Goal: Information Seeking & Learning: Learn about a topic

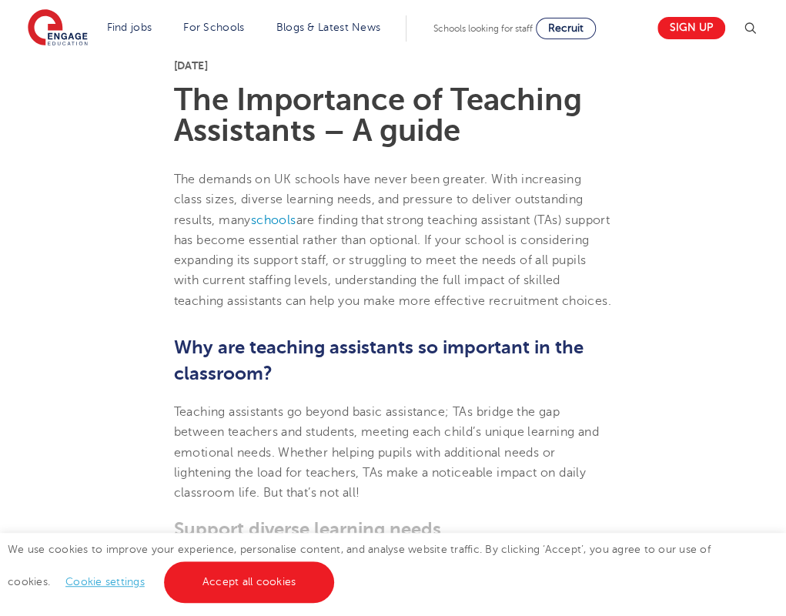
scroll to position [370, 0]
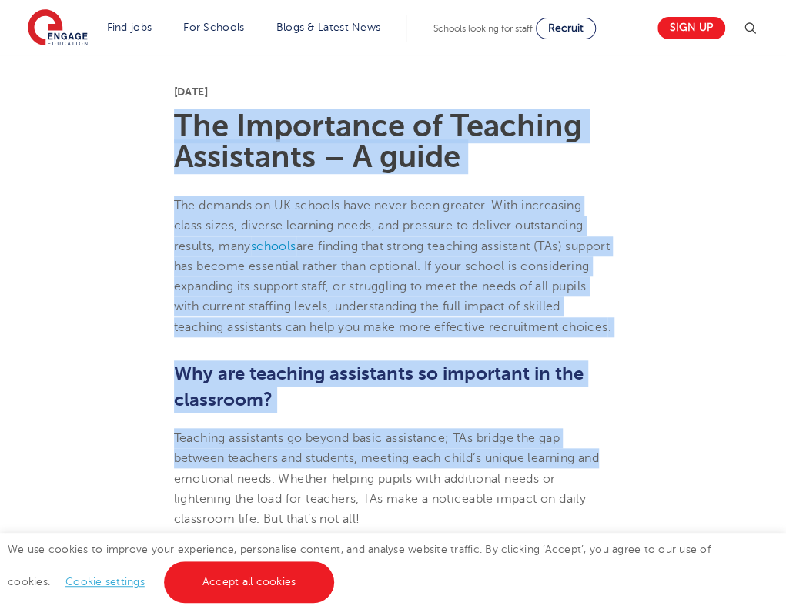
drag, startPoint x: 173, startPoint y: 121, endPoint x: 635, endPoint y: 500, distance: 597.7
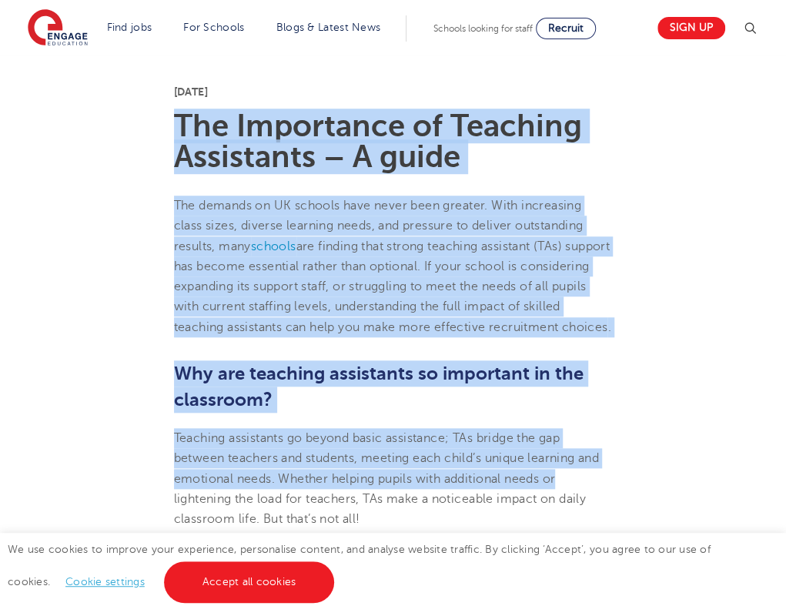
copy section "The Importance of Teaching Assistants – A guide The demands on UK schools have …"
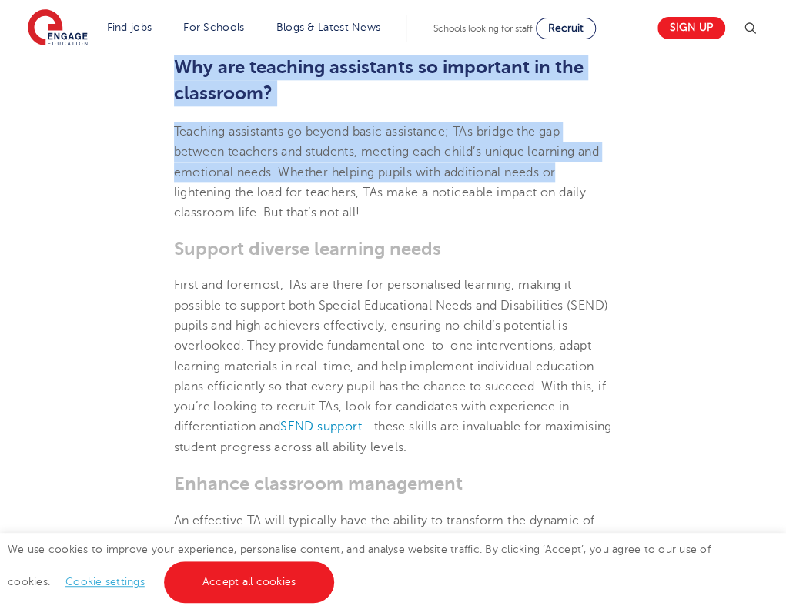
scroll to position [678, 0]
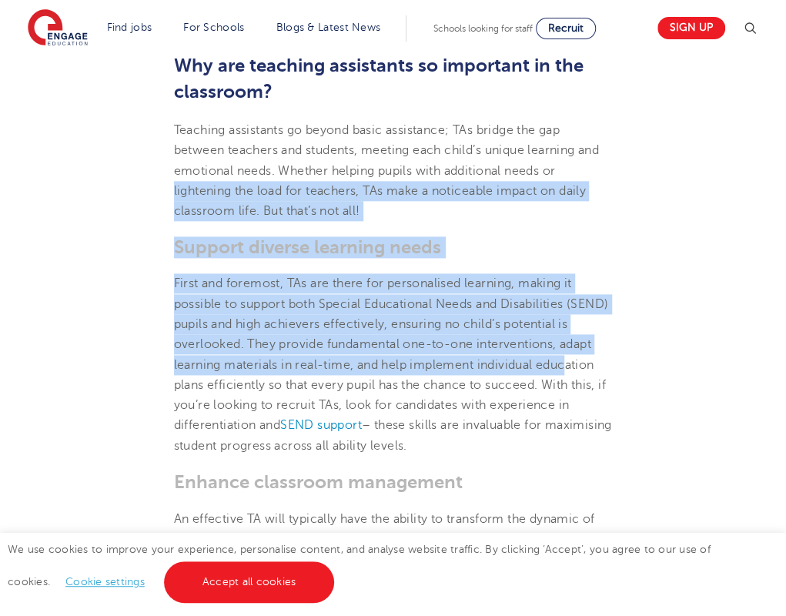
drag, startPoint x: 173, startPoint y: 209, endPoint x: 576, endPoint y: 400, distance: 445.9
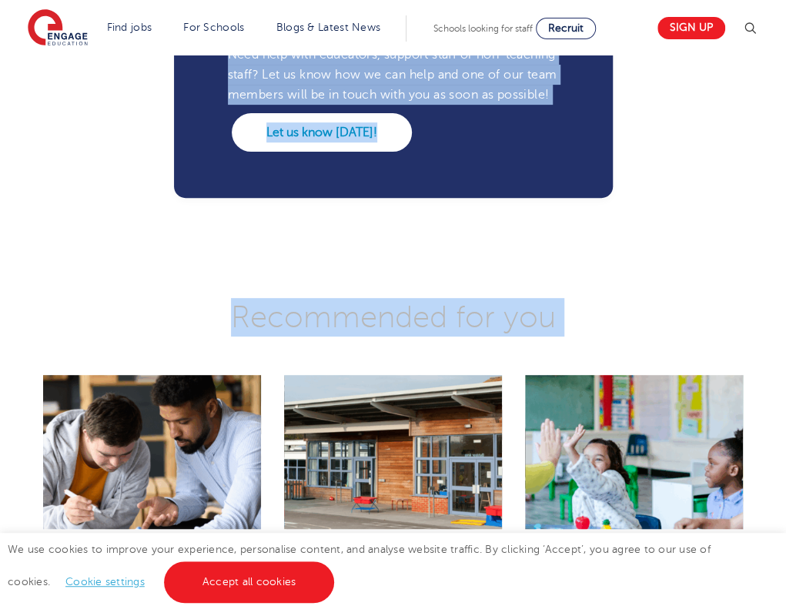
scroll to position [2650, 0]
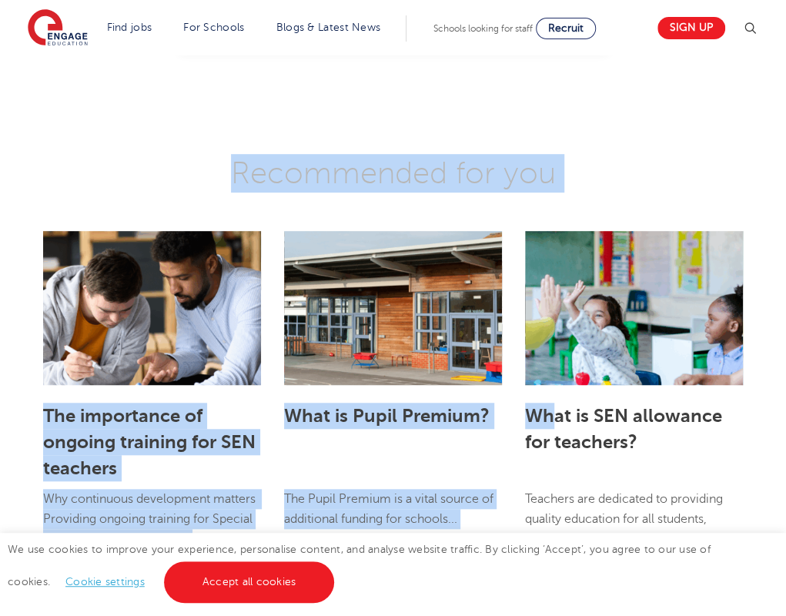
drag, startPoint x: 175, startPoint y: 213, endPoint x: 552, endPoint y: 437, distance: 439.0
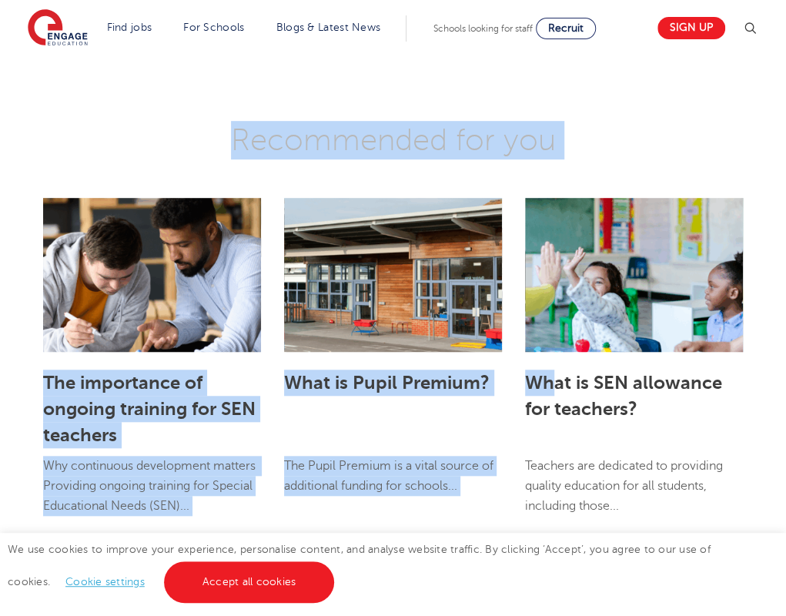
copy div "loremipsum dol sita con adipisci, ELi sedd e temporinci utlabo et dolor magnaal…"
